Goal: Task Accomplishment & Management: Use online tool/utility

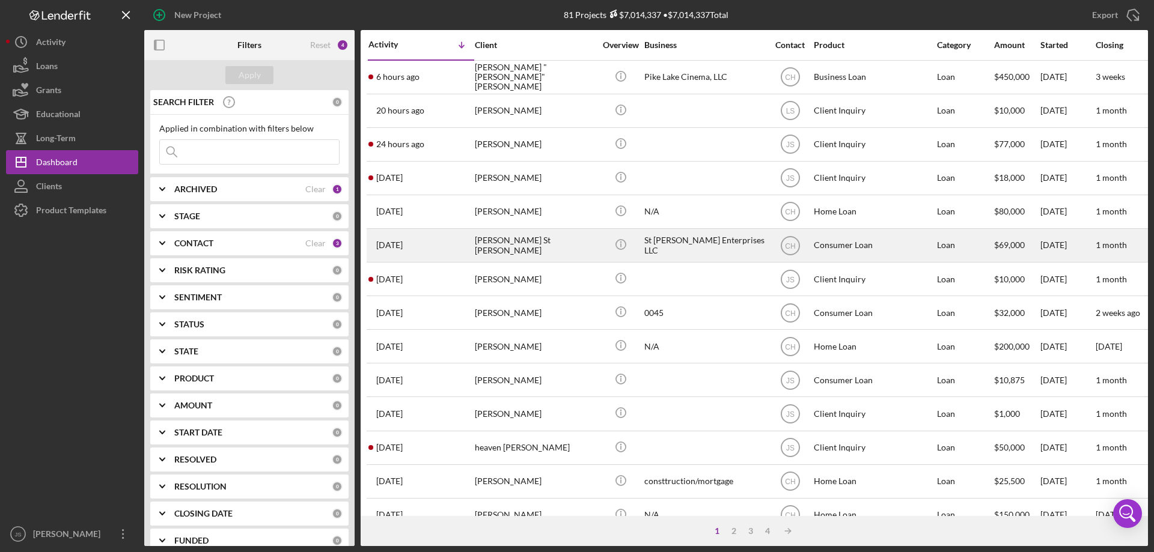
click at [596, 250] on td "[PERSON_NAME] St [PERSON_NAME]" at bounding box center [535, 245] width 123 height 34
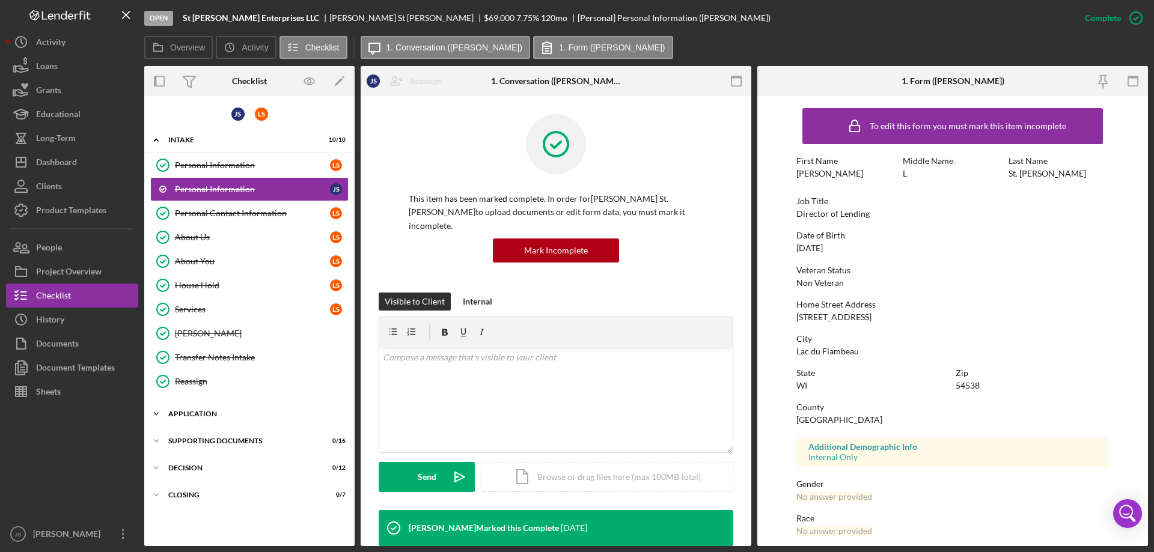
drag, startPoint x: 156, startPoint y: 411, endPoint x: 165, endPoint y: 410, distance: 8.4
click at [160, 411] on icon "Icon/Expander" at bounding box center [156, 414] width 24 height 24
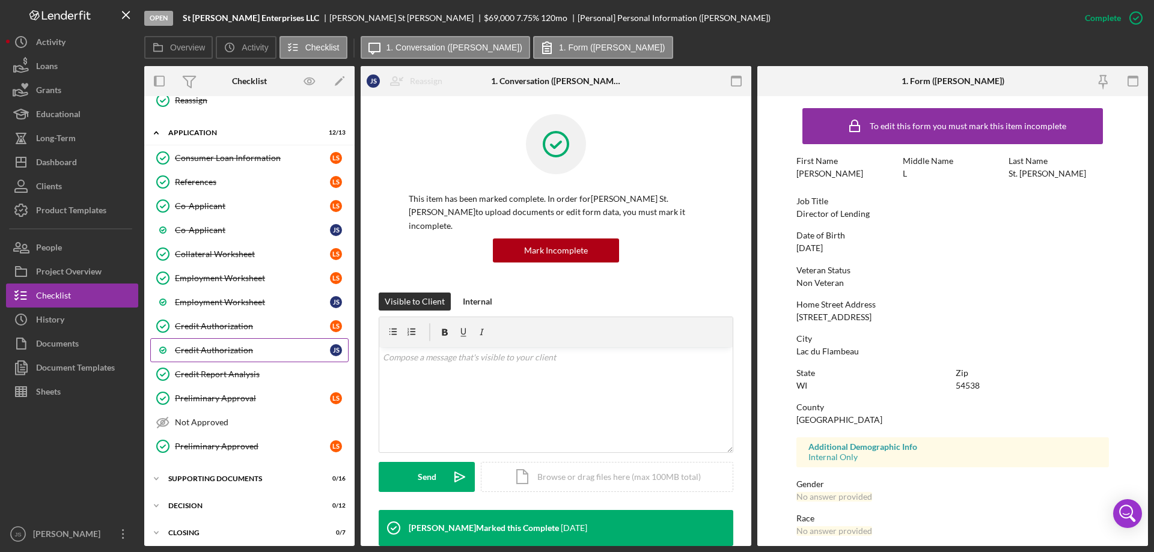
scroll to position [287, 0]
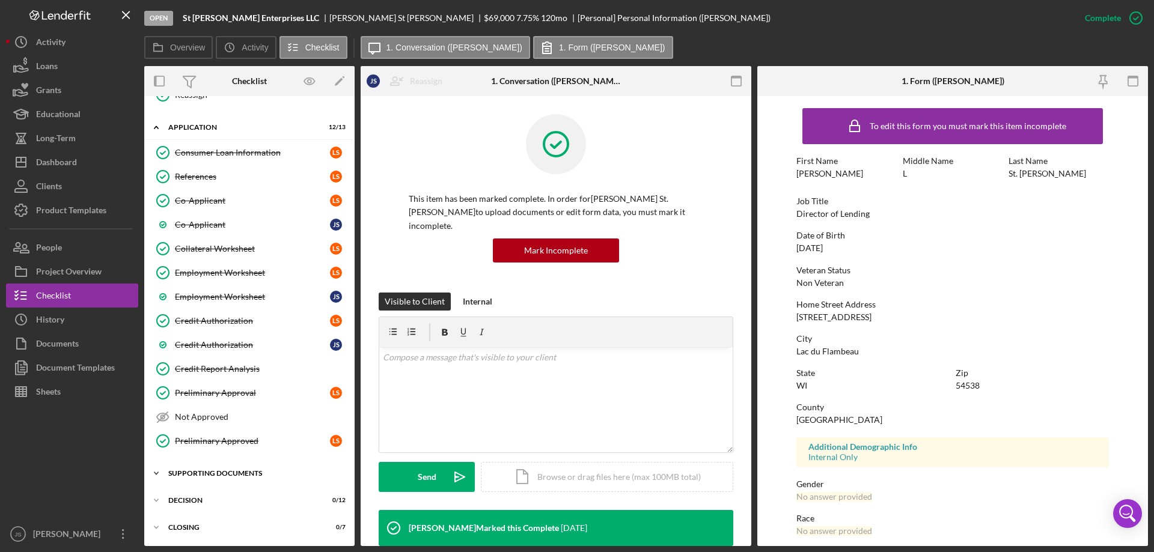
click at [159, 472] on icon "Icon/Expander" at bounding box center [156, 474] width 24 height 24
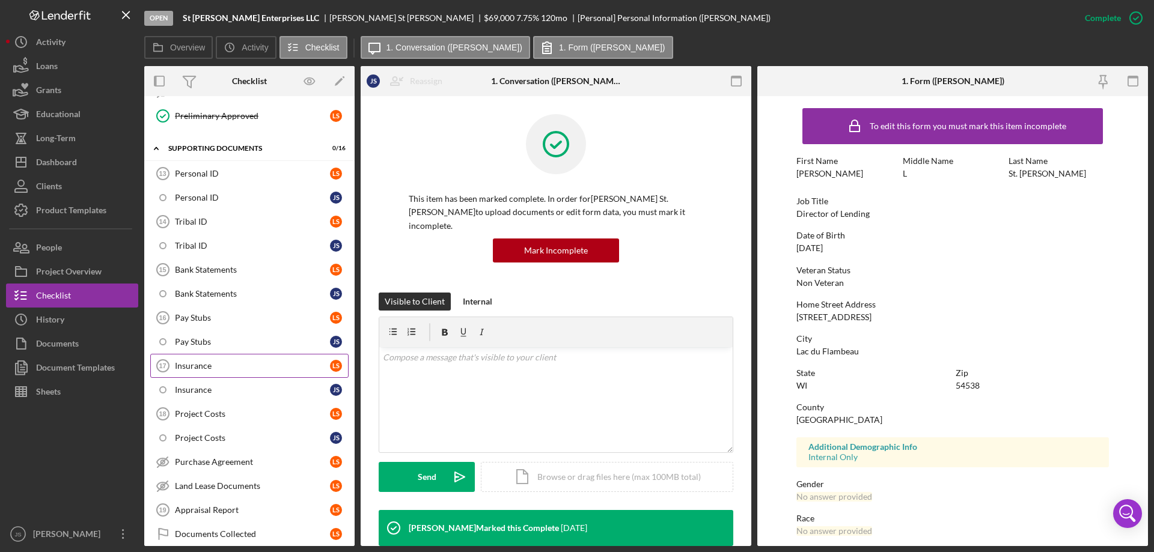
scroll to position [647, 0]
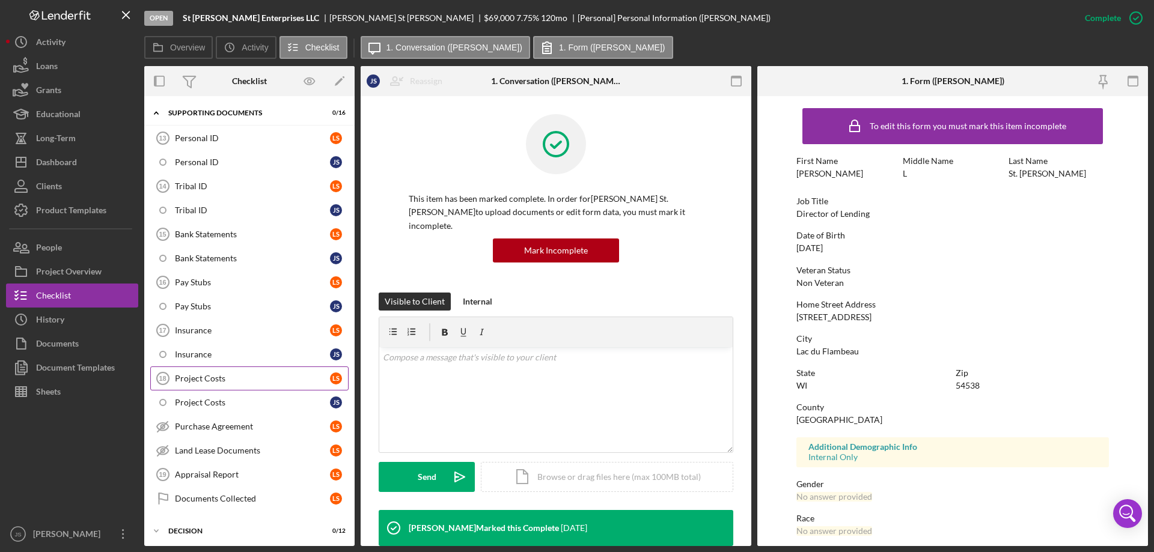
click at [231, 378] on div "Project Costs" at bounding box center [252, 379] width 155 height 10
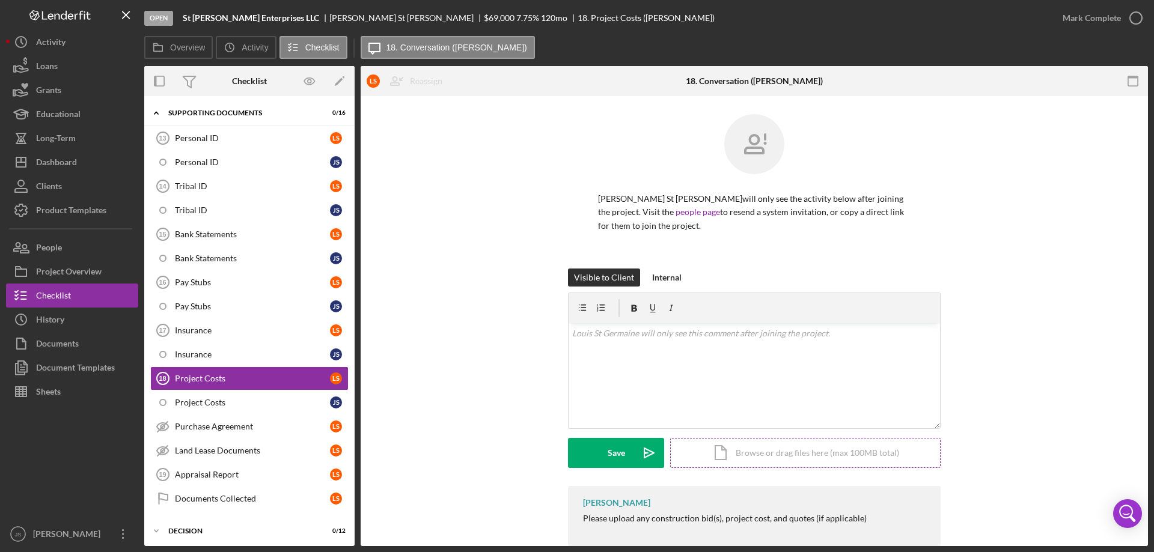
click at [759, 452] on div "Icon/Document Browse or drag files here (max 100MB total) Tap to choose files o…" at bounding box center [805, 453] width 271 height 30
click at [611, 456] on div "Upload" at bounding box center [616, 453] width 27 height 30
